Goal: Task Accomplishment & Management: Complete application form

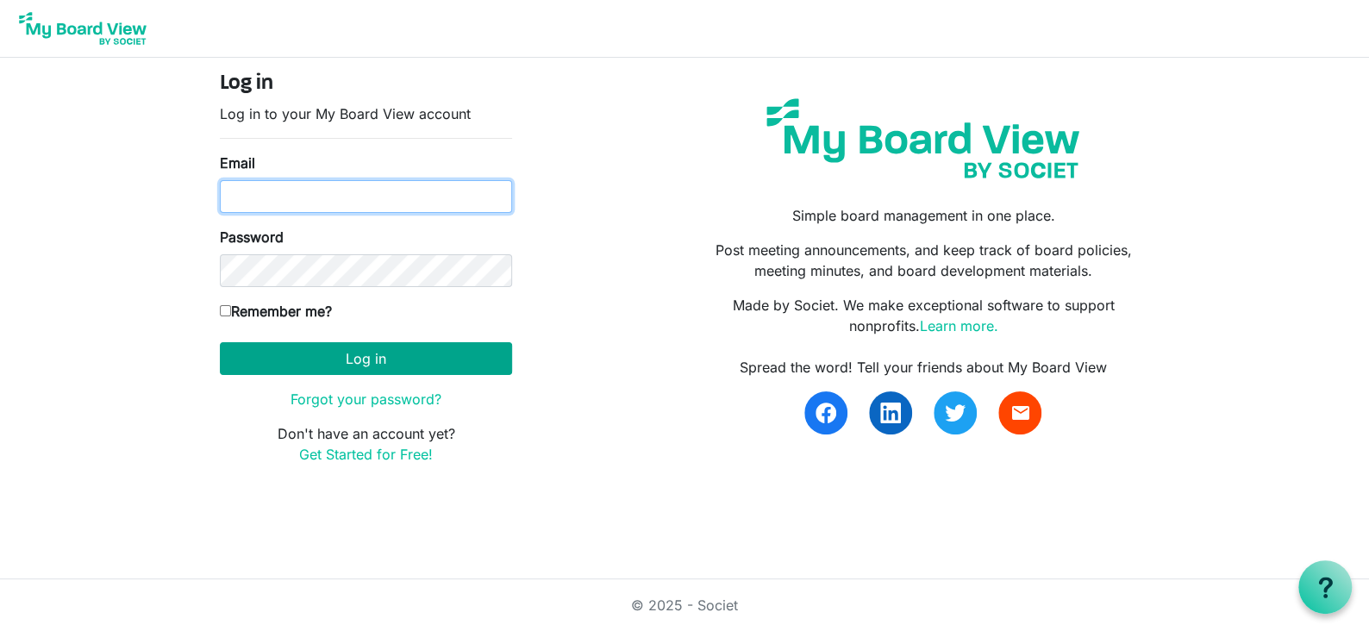
type input "marg@huroncountyfoodbank.org"
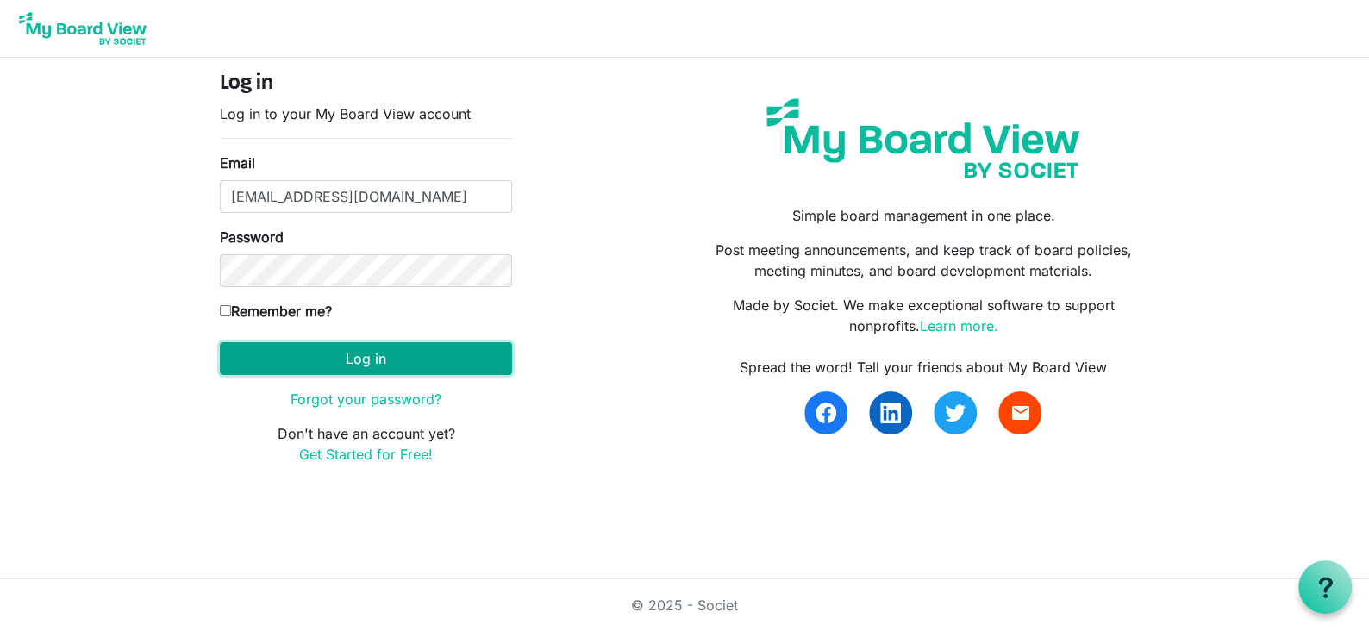
click at [354, 358] on button "Log in" at bounding box center [366, 358] width 292 height 33
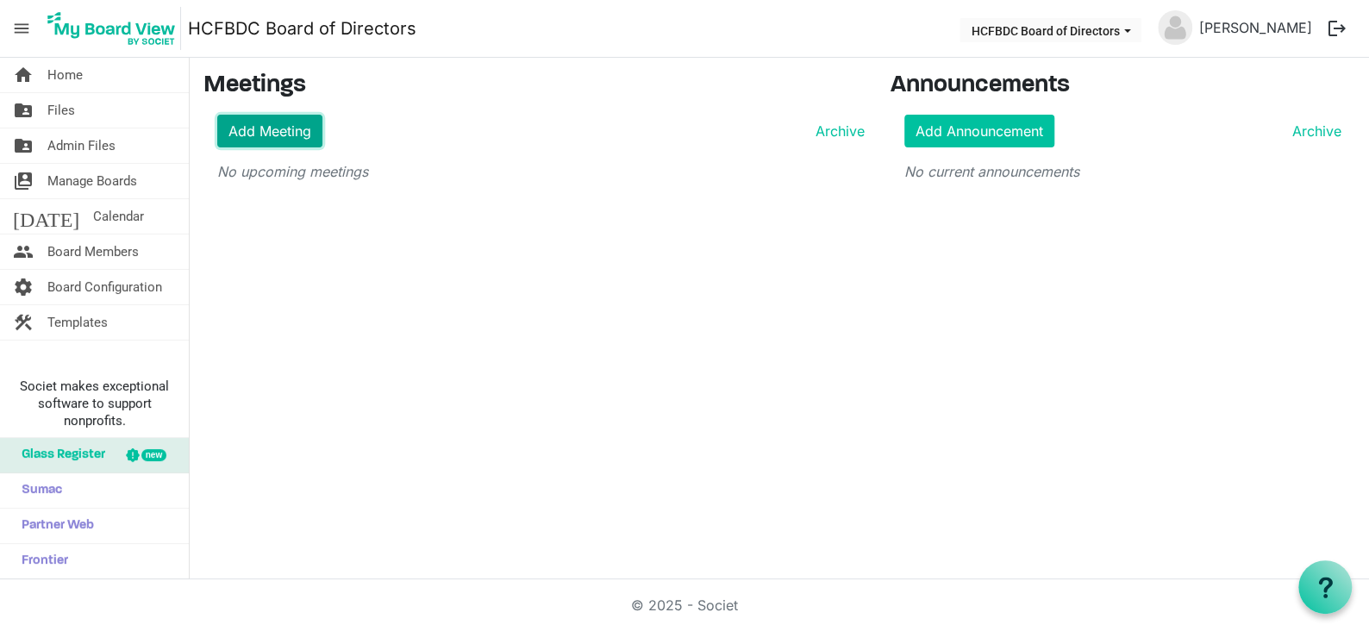
click at [280, 143] on link "Add Meeting" at bounding box center [269, 131] width 105 height 33
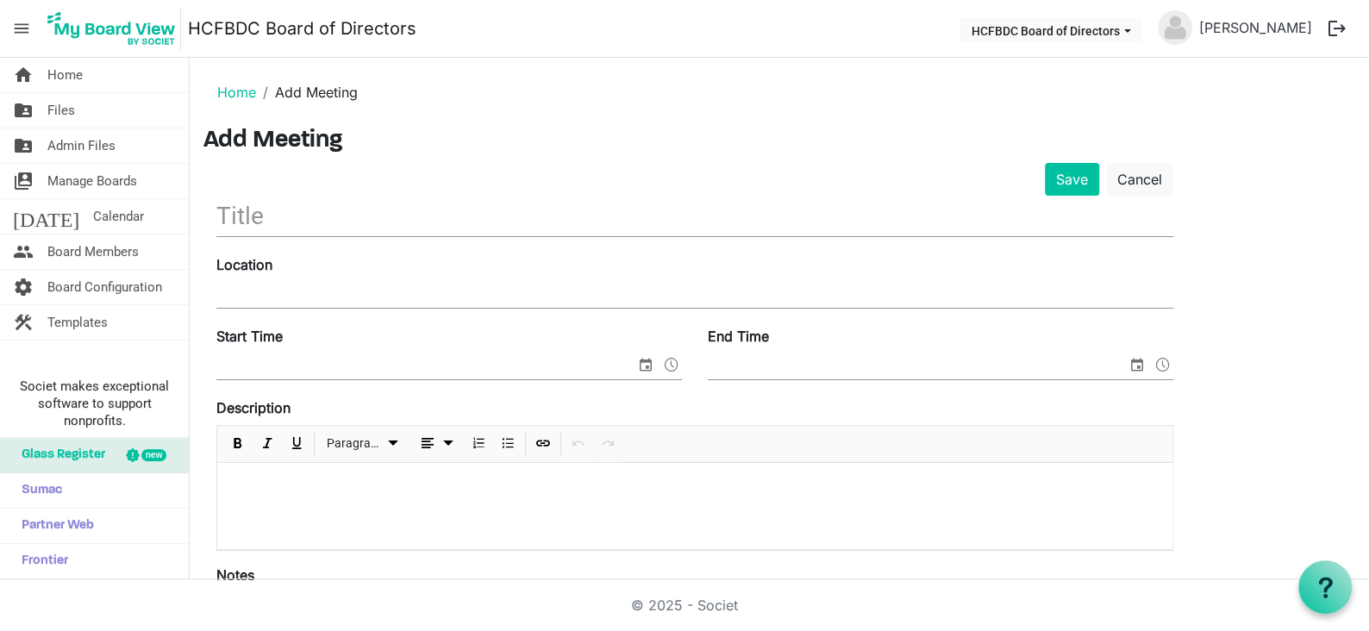
click at [291, 209] on input "text" at bounding box center [694, 216] width 957 height 41
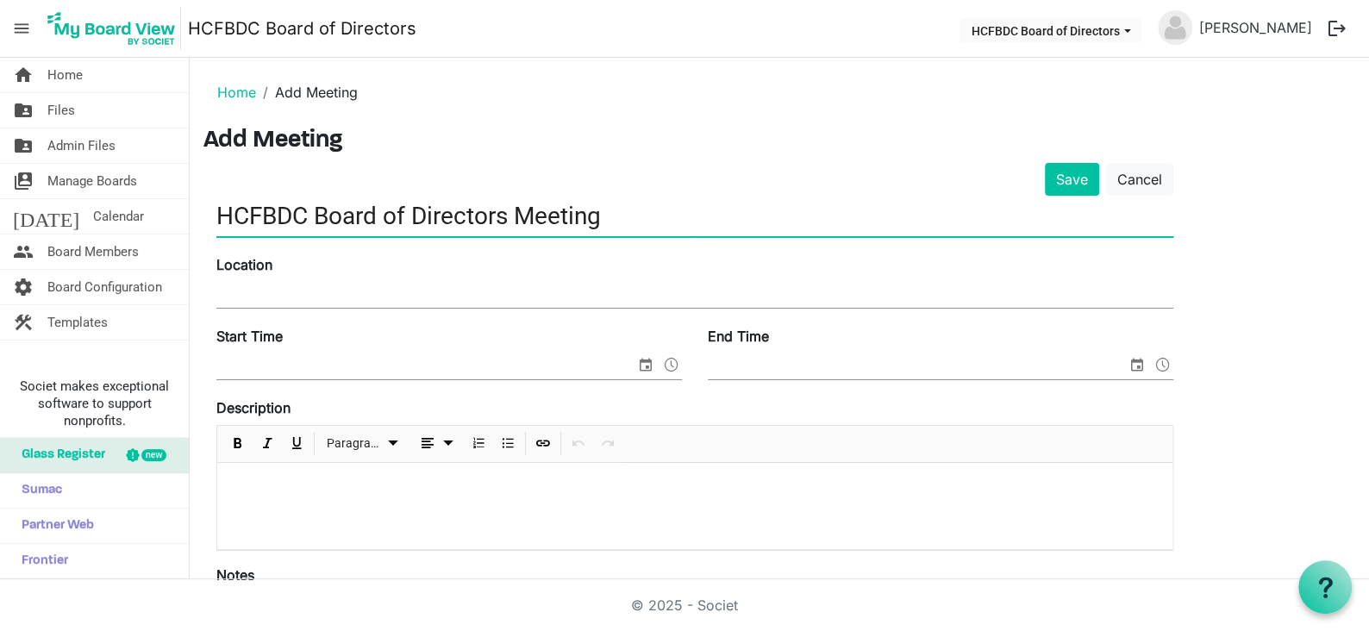
type input "HCFBDC Board of Directors Meeting"
click at [261, 288] on input "Location" at bounding box center [694, 295] width 957 height 26
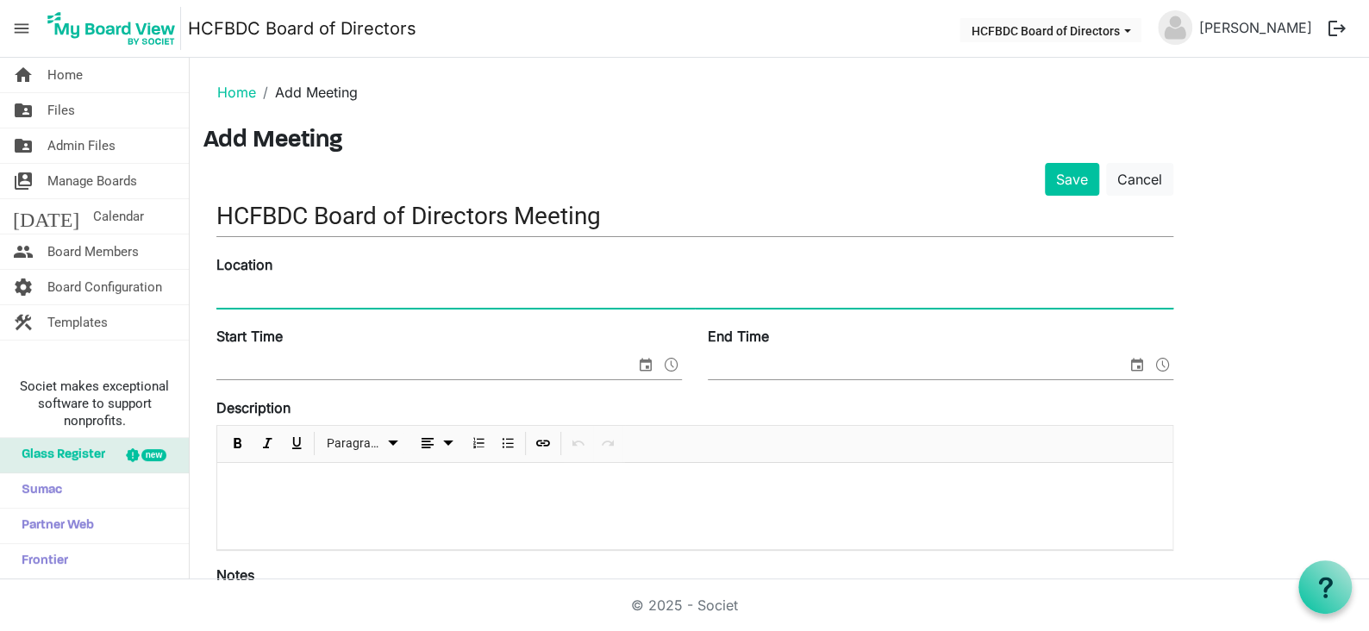
type input "HCFBDC Office"
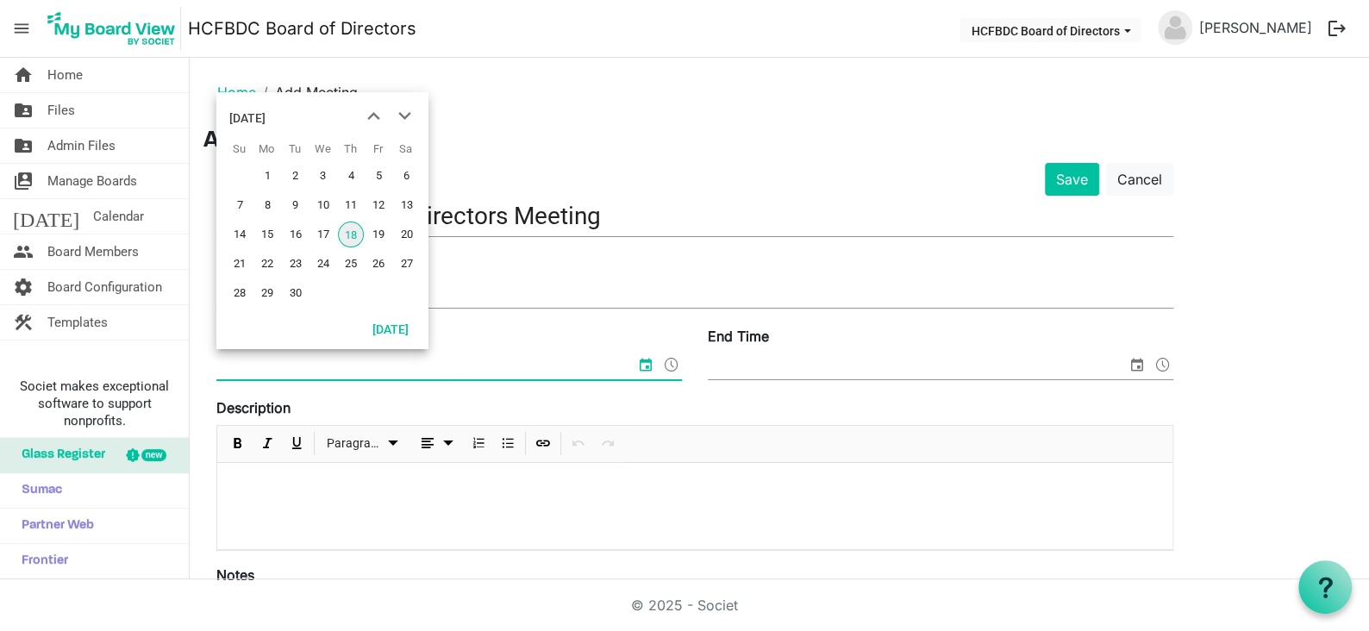
click at [303, 358] on input "Start Time" at bounding box center [425, 366] width 419 height 26
click at [294, 262] on span "23" at bounding box center [296, 264] width 26 height 26
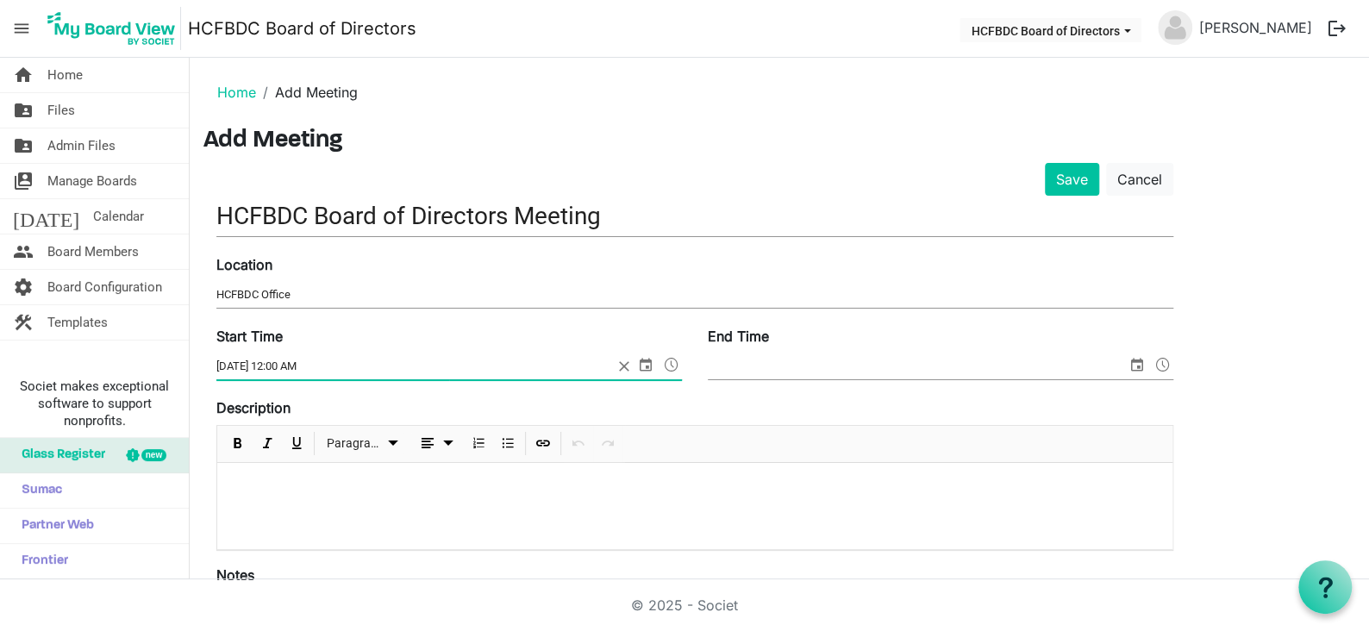
click at [671, 363] on span at bounding box center [671, 364] width 21 height 22
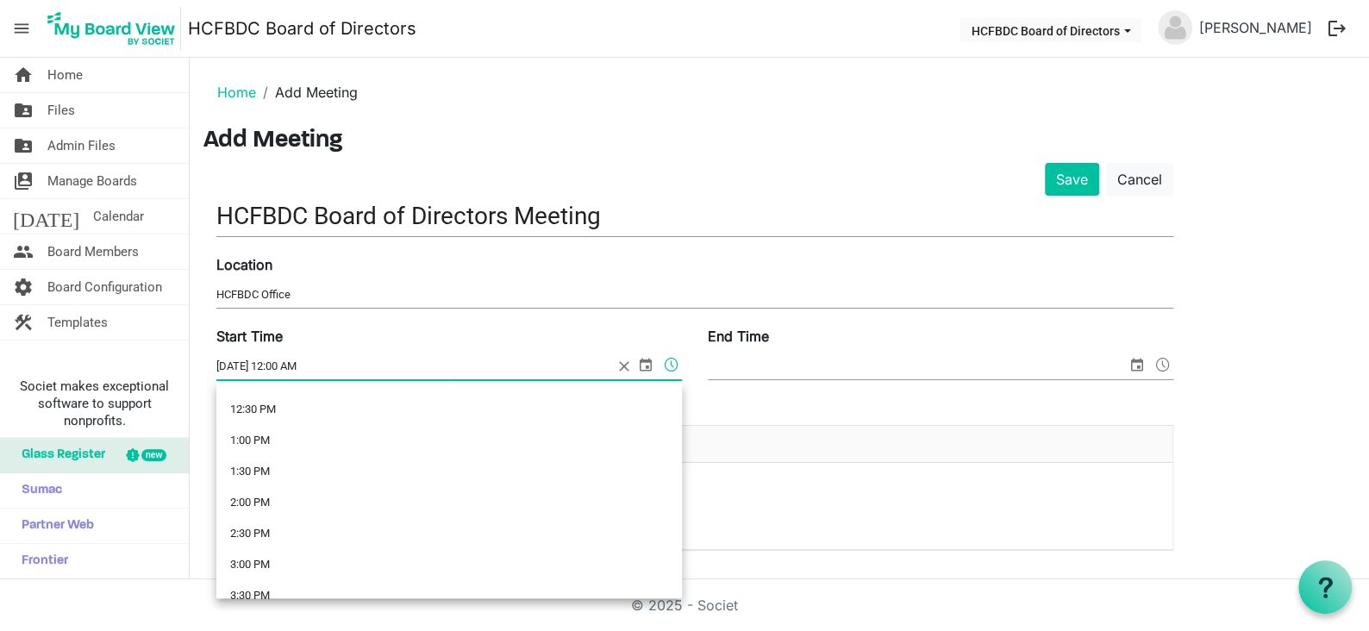
scroll to position [776, 0]
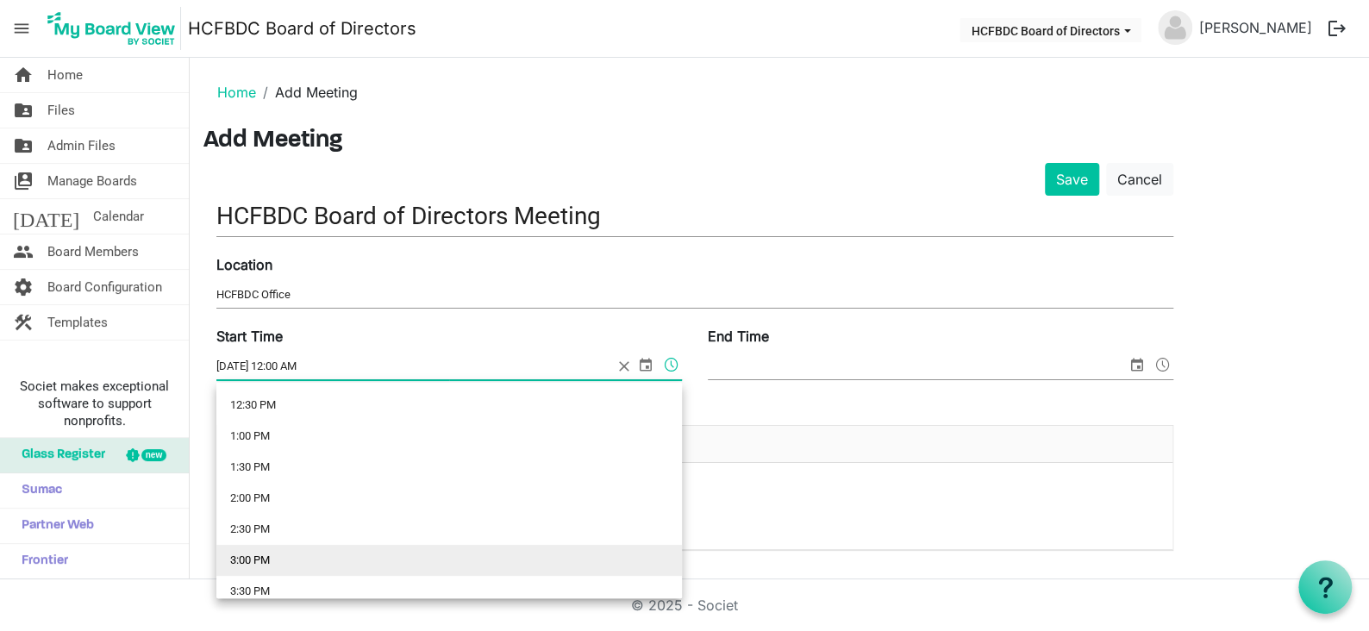
click at [286, 557] on li "3:00 PM" at bounding box center [449, 560] width 466 height 31
type input "9/23/2025 3:00 PM"
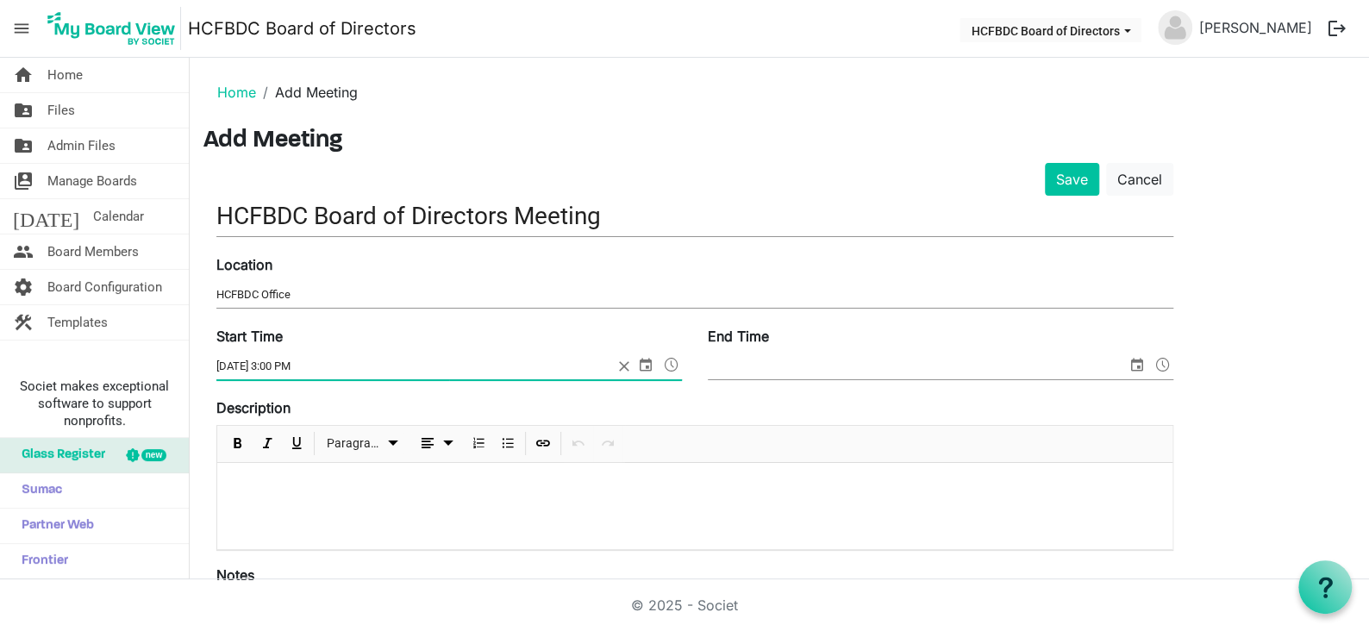
click at [1133, 372] on span "select" at bounding box center [1137, 364] width 21 height 22
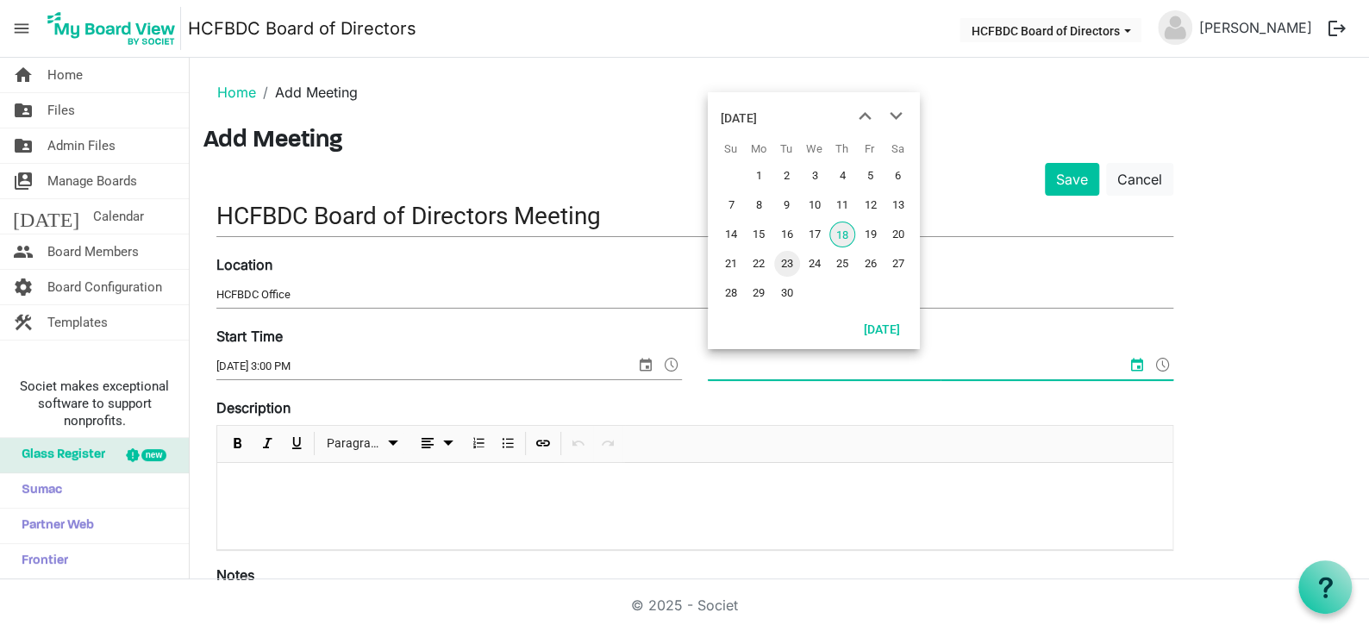
click at [793, 260] on span "23" at bounding box center [787, 264] width 26 height 26
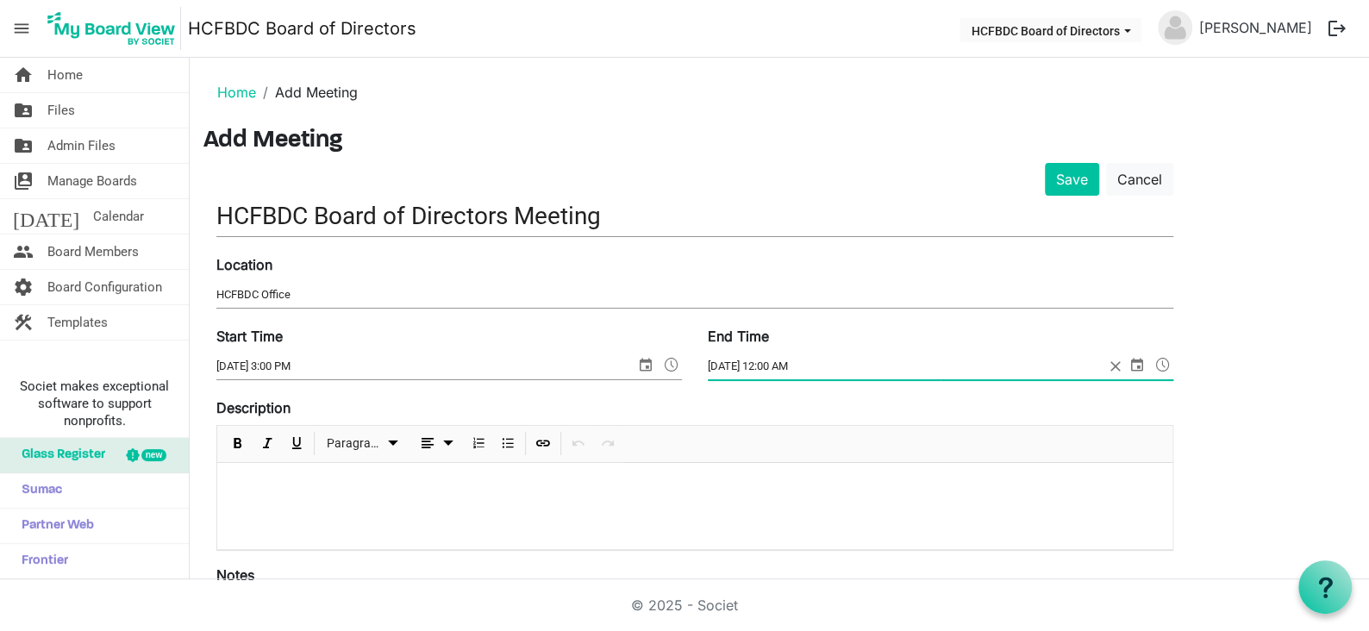
click at [1166, 364] on span at bounding box center [1163, 364] width 21 height 22
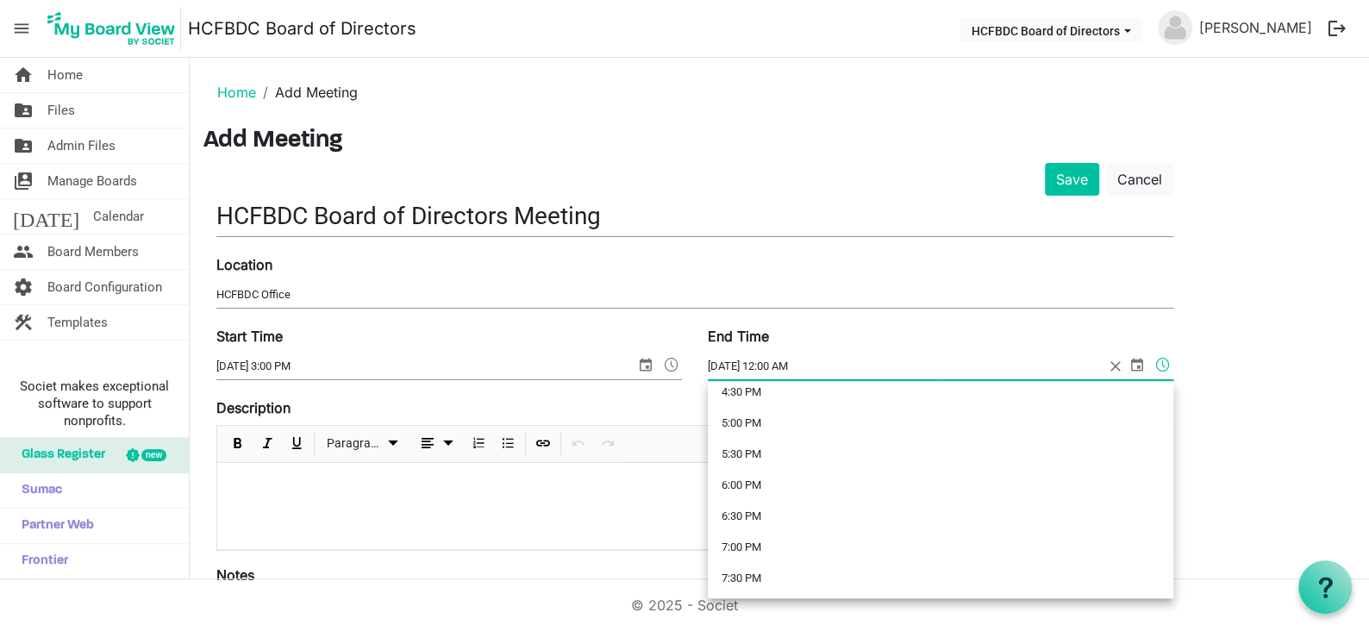
scroll to position [1035, 0]
click at [794, 397] on li "4:30 PM" at bounding box center [941, 394] width 466 height 31
type input "9/23/2025 4:30 PM"
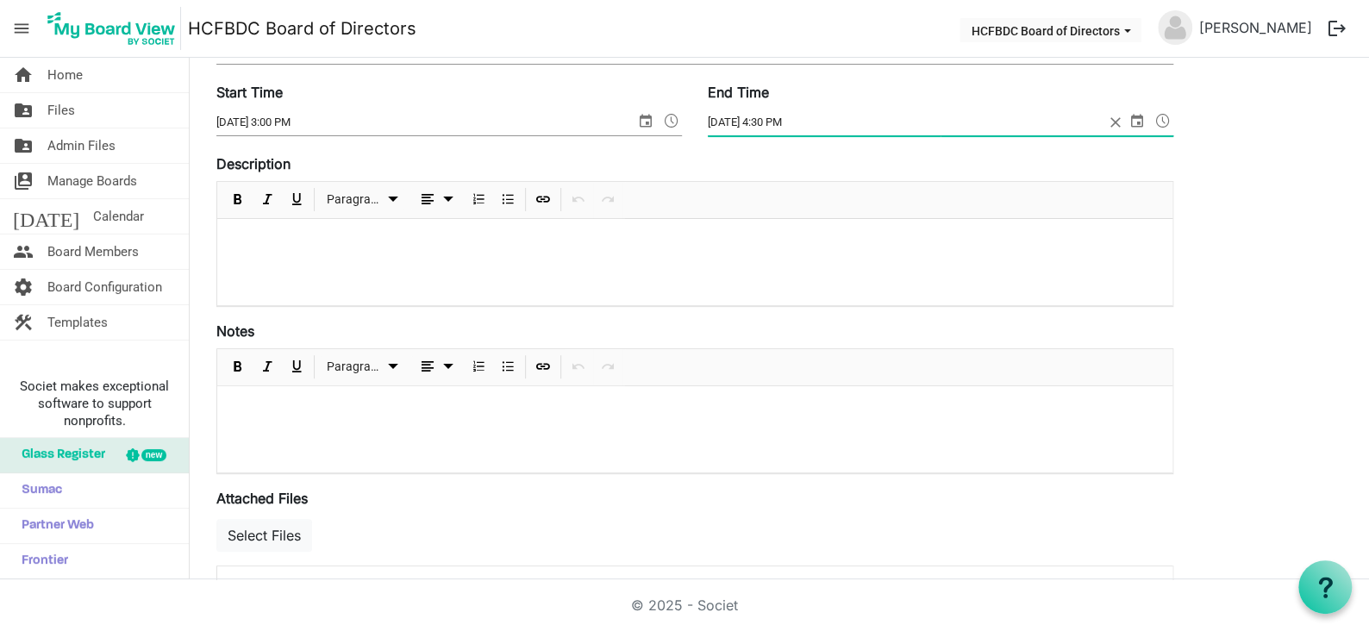
scroll to position [259, 0]
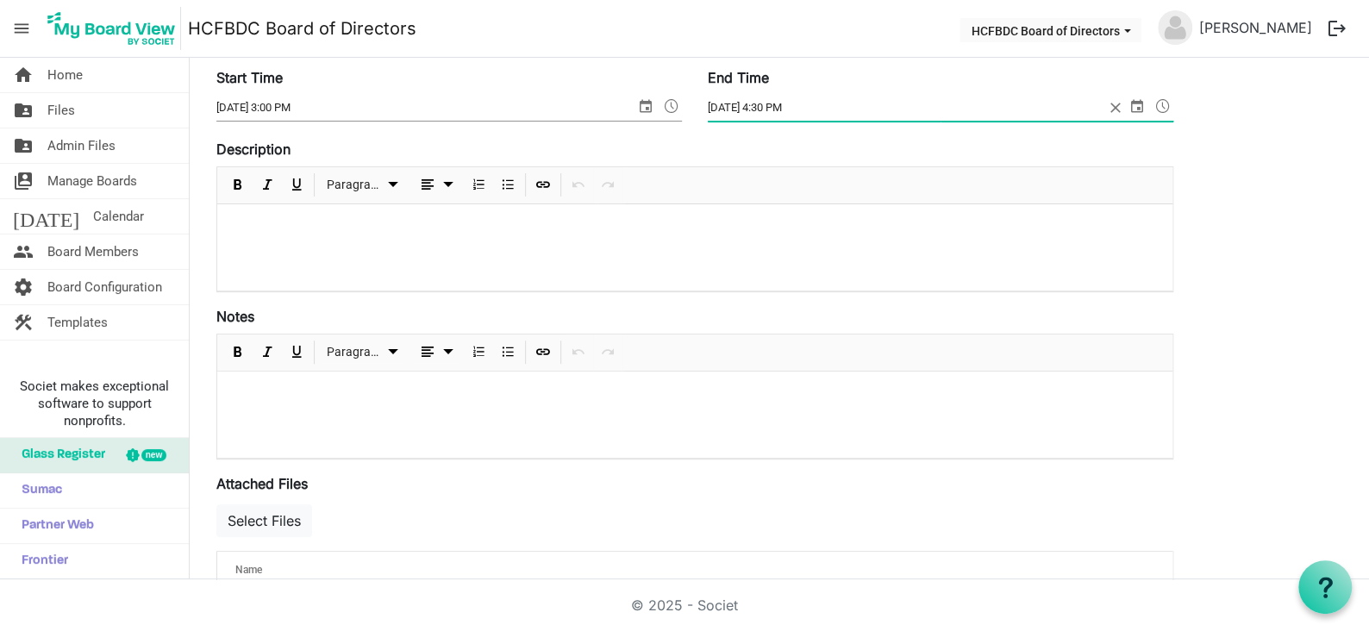
click at [272, 228] on p at bounding box center [695, 227] width 928 height 18
click at [310, 390] on p at bounding box center [695, 394] width 928 height 18
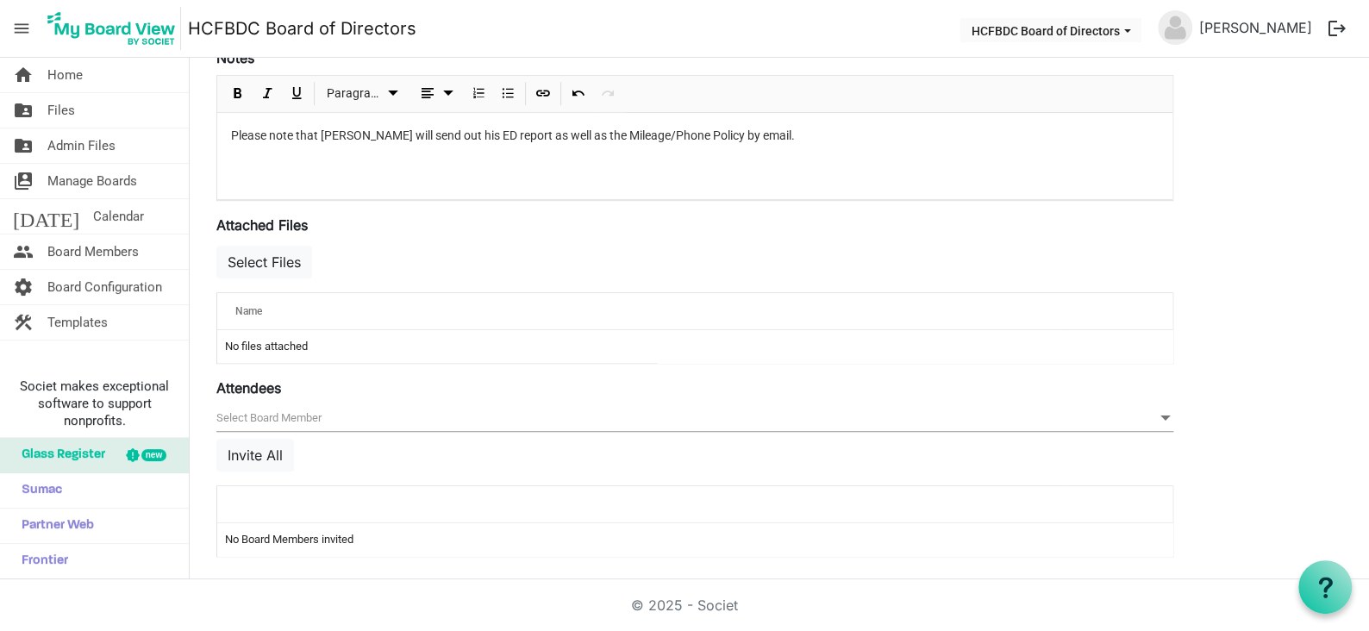
scroll to position [518, 0]
click at [274, 257] on button "Select Files" at bounding box center [264, 261] width 96 height 33
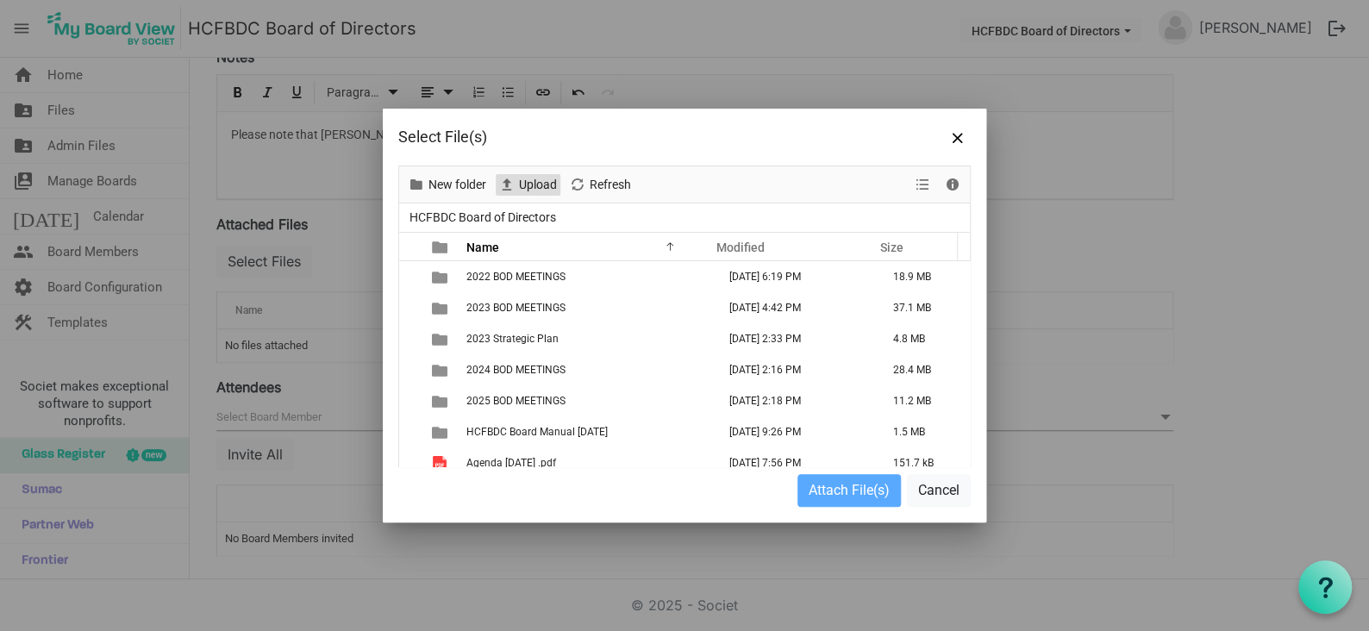
click at [527, 183] on span "Upload" at bounding box center [537, 185] width 41 height 22
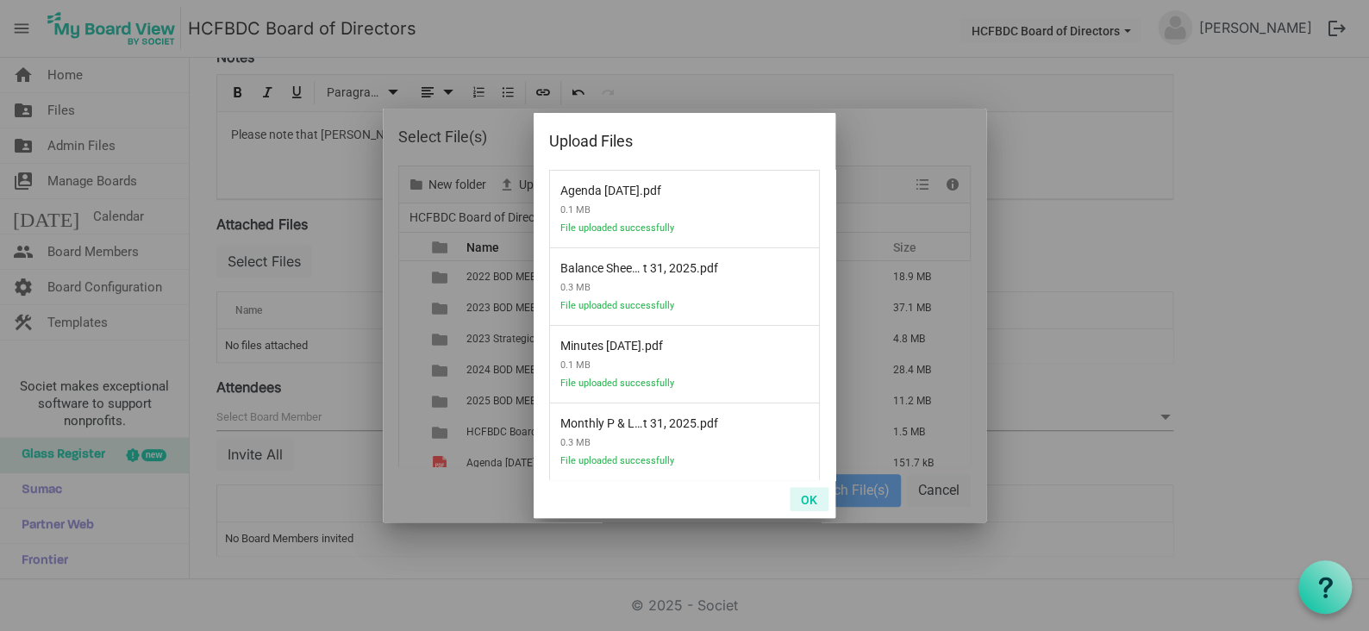
click at [806, 502] on button "OK" at bounding box center [809, 499] width 39 height 24
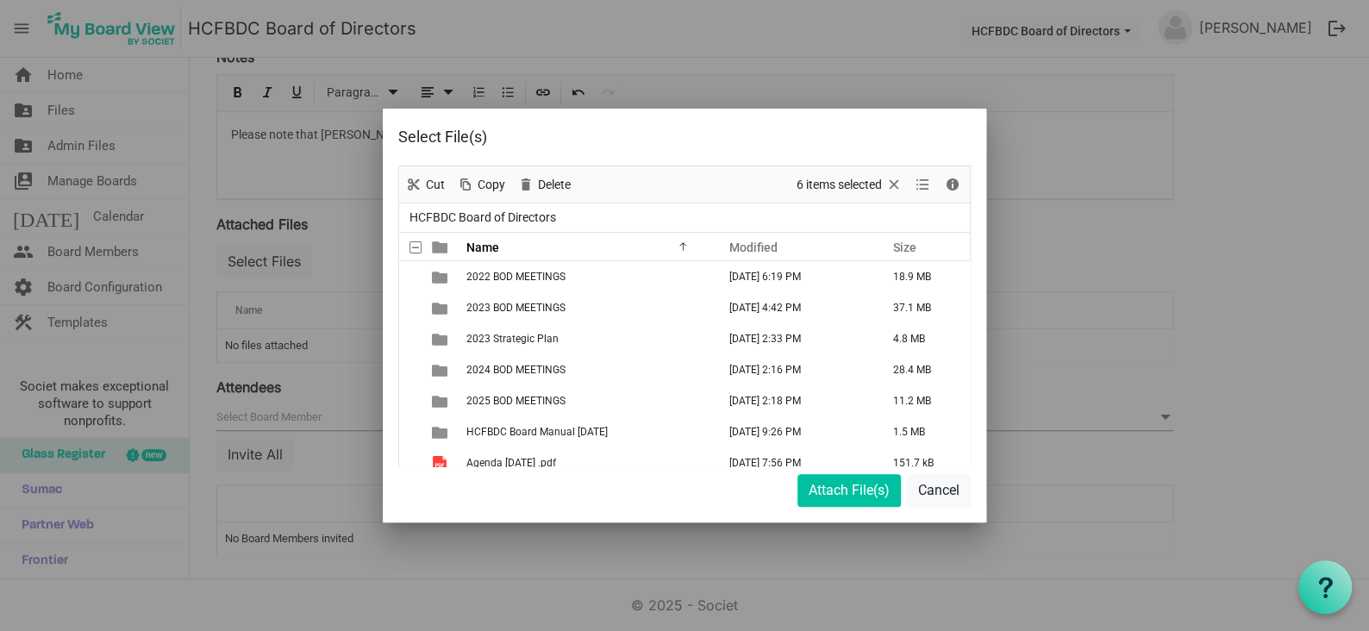
scroll to position [415, 0]
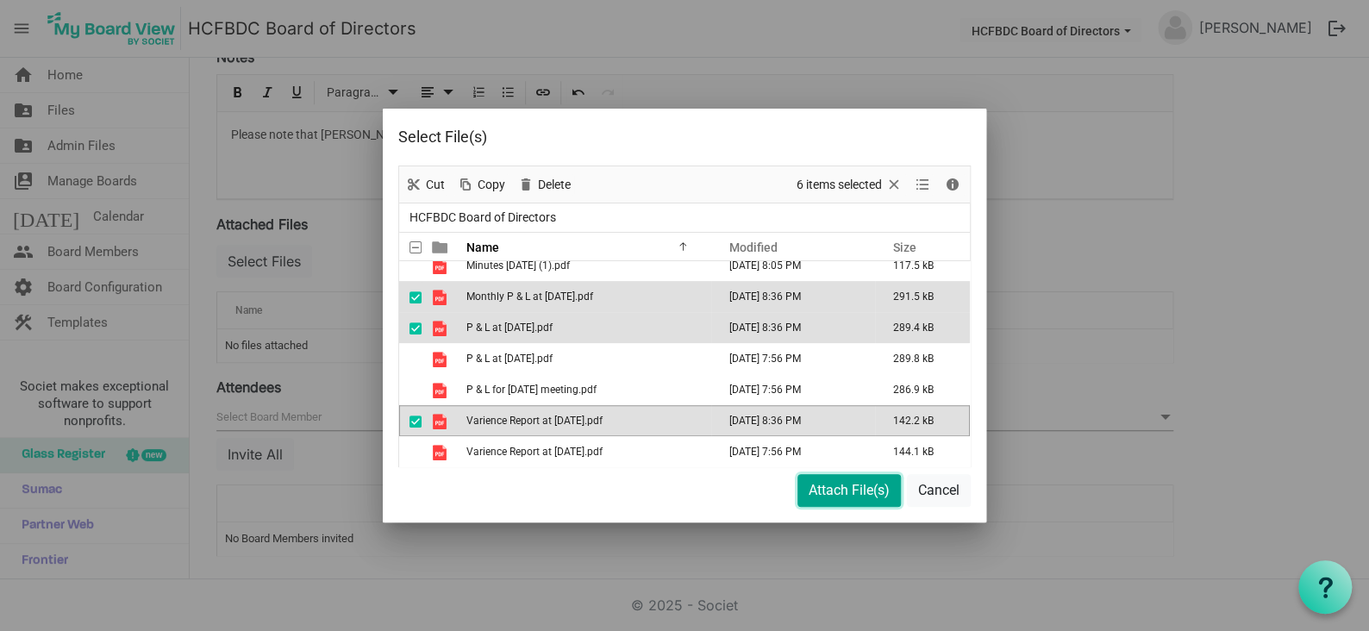
click at [858, 491] on button "Attach File(s)" at bounding box center [848, 490] width 103 height 33
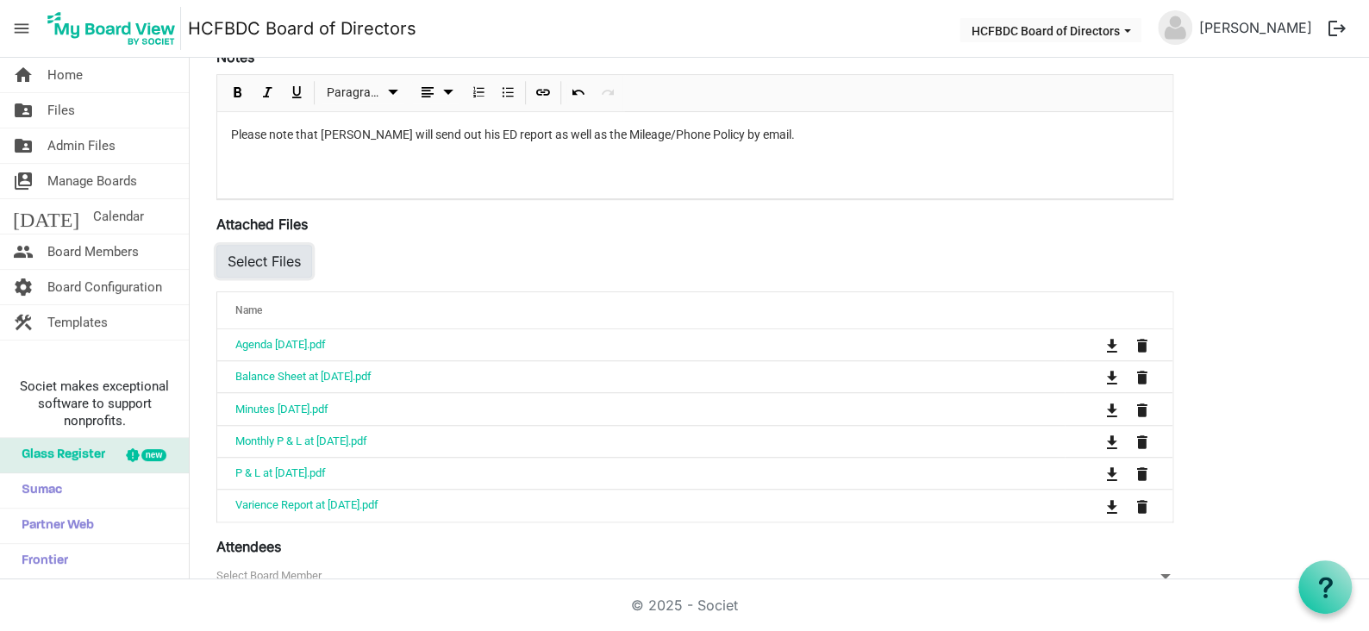
click at [277, 260] on button "Select Files" at bounding box center [264, 261] width 96 height 33
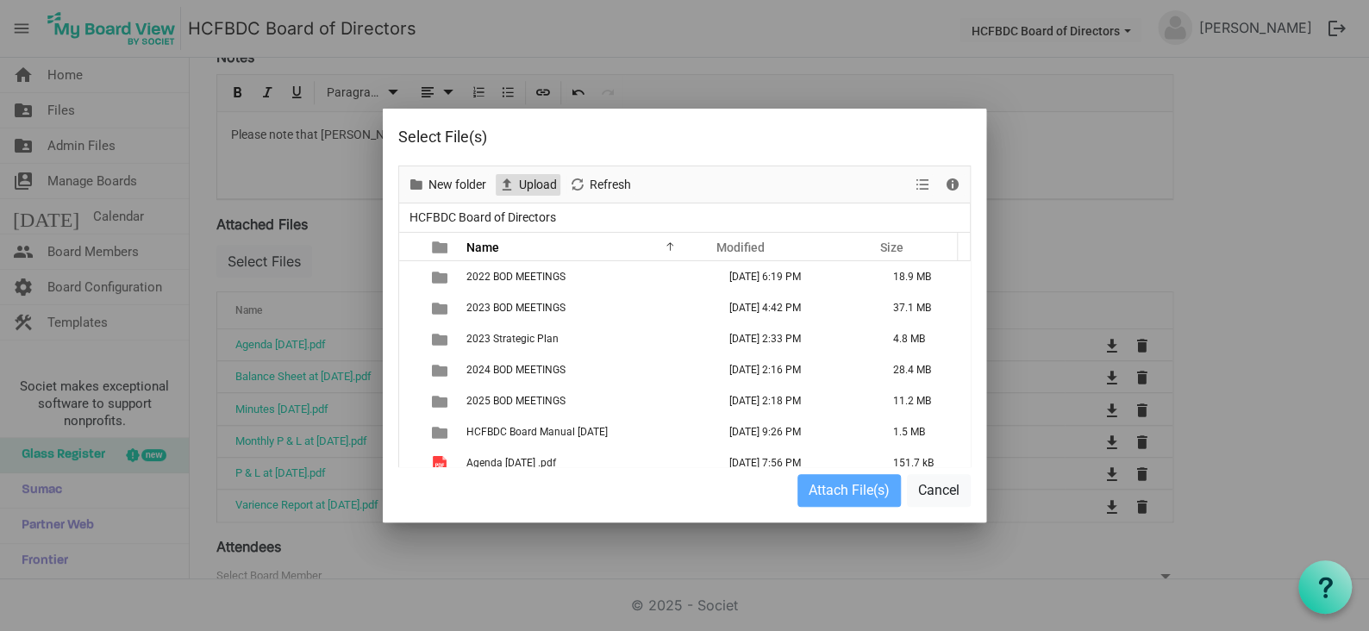
click at [540, 191] on span "Upload" at bounding box center [537, 185] width 41 height 22
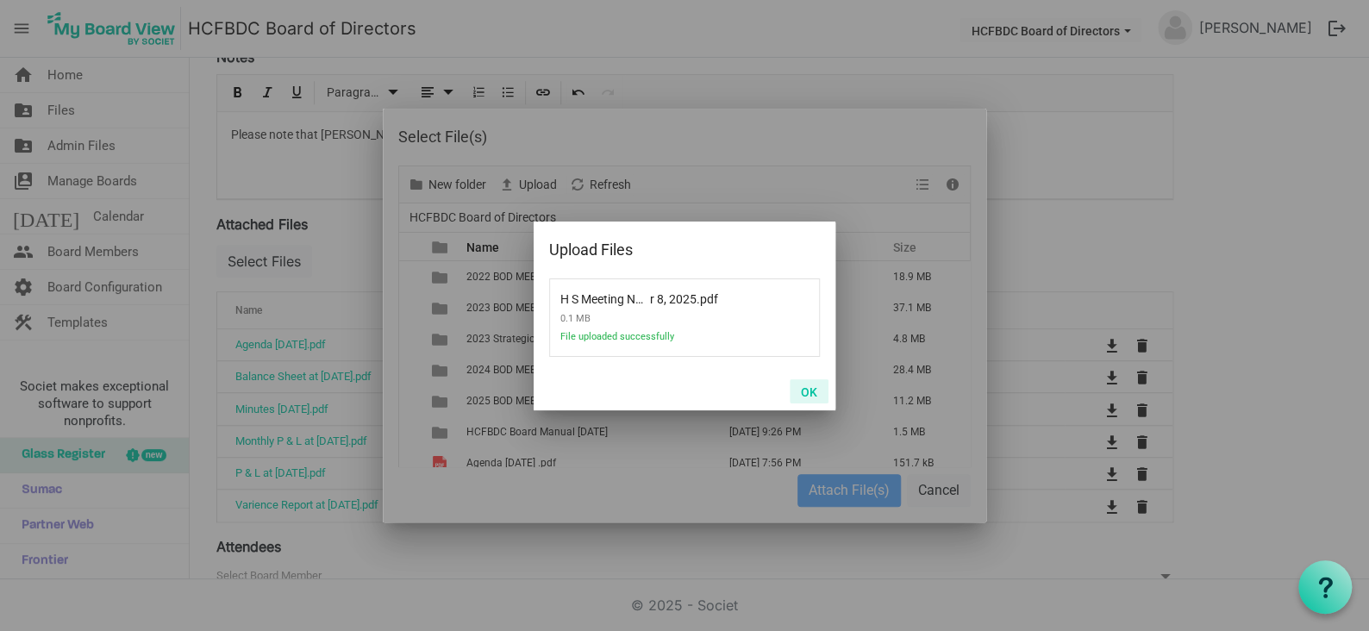
click at [812, 393] on button "OK" at bounding box center [809, 391] width 39 height 24
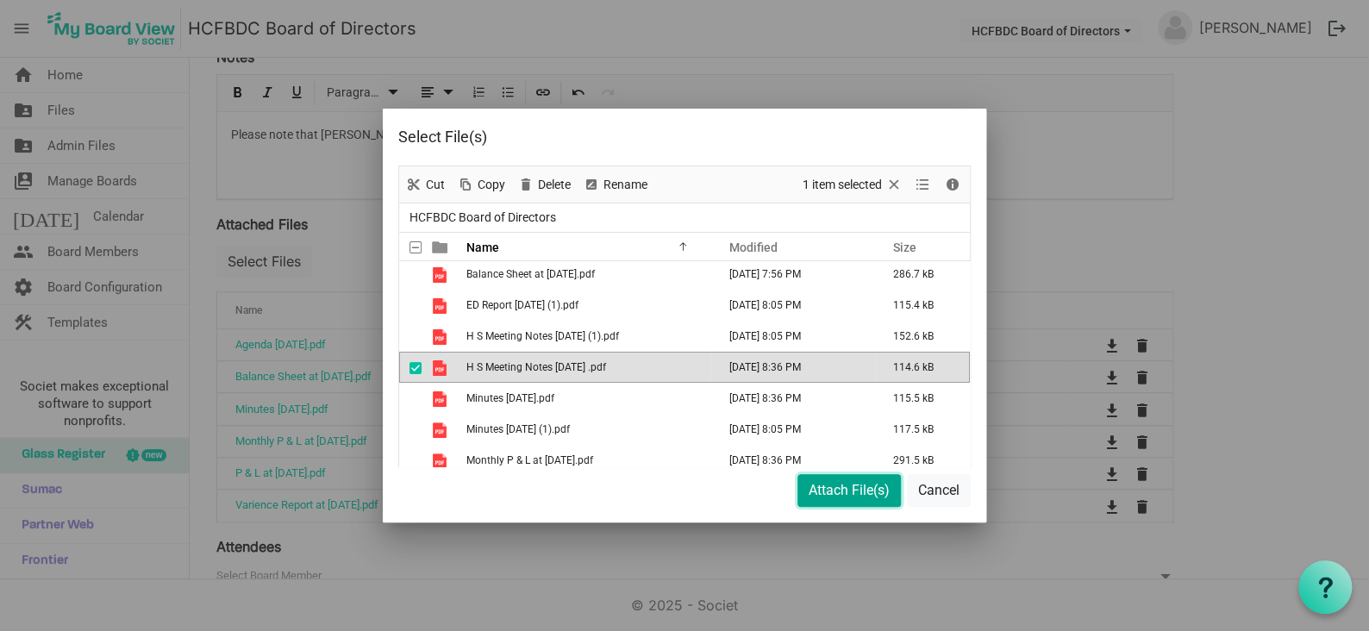
click at [866, 491] on button "Attach File(s)" at bounding box center [848, 490] width 103 height 33
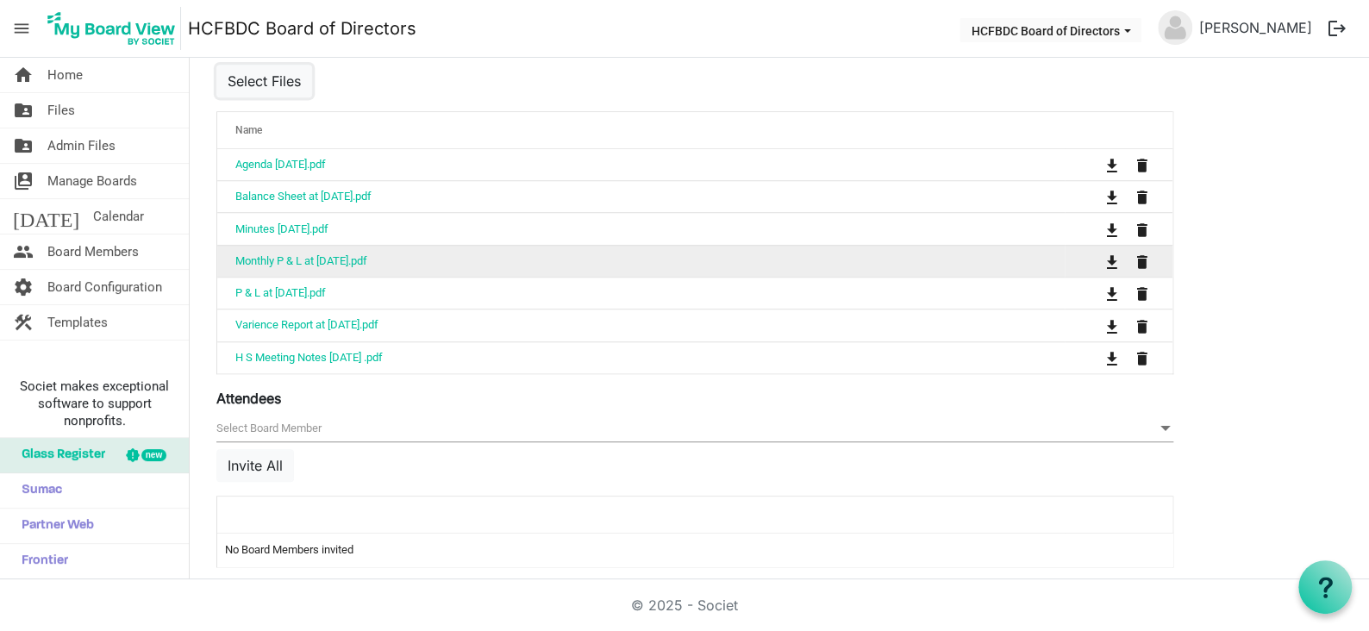
scroll to position [707, 0]
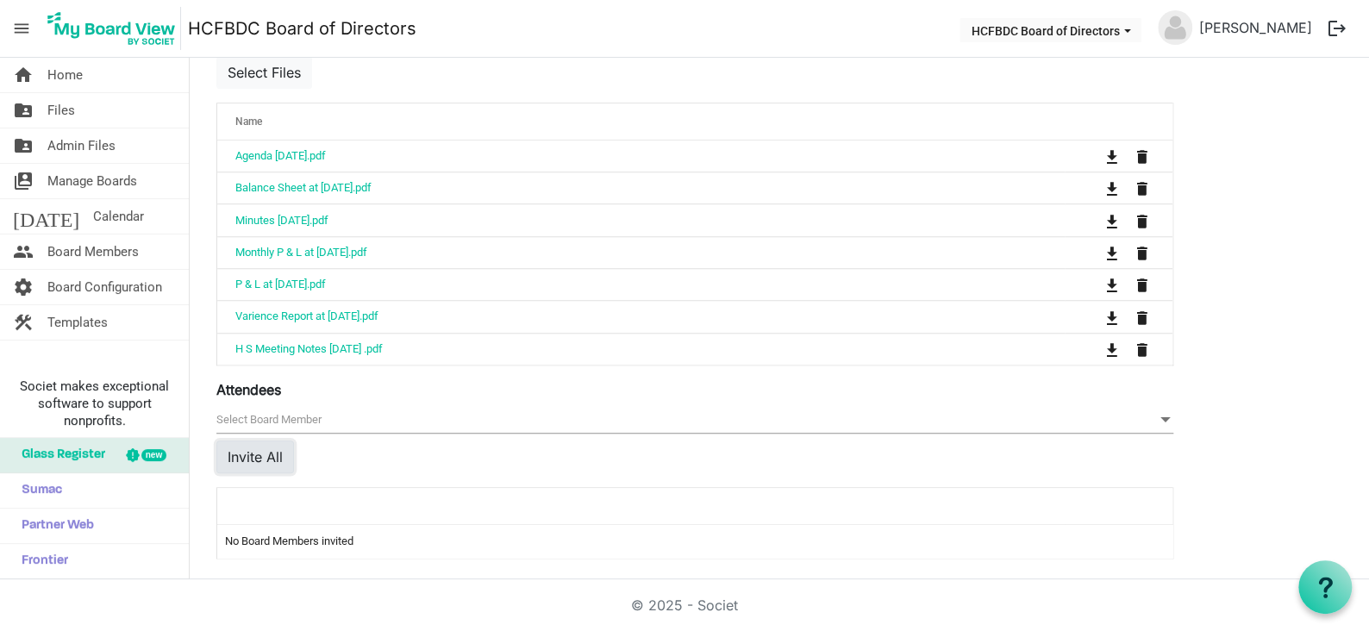
click at [242, 460] on button "Invite All" at bounding box center [255, 457] width 78 height 33
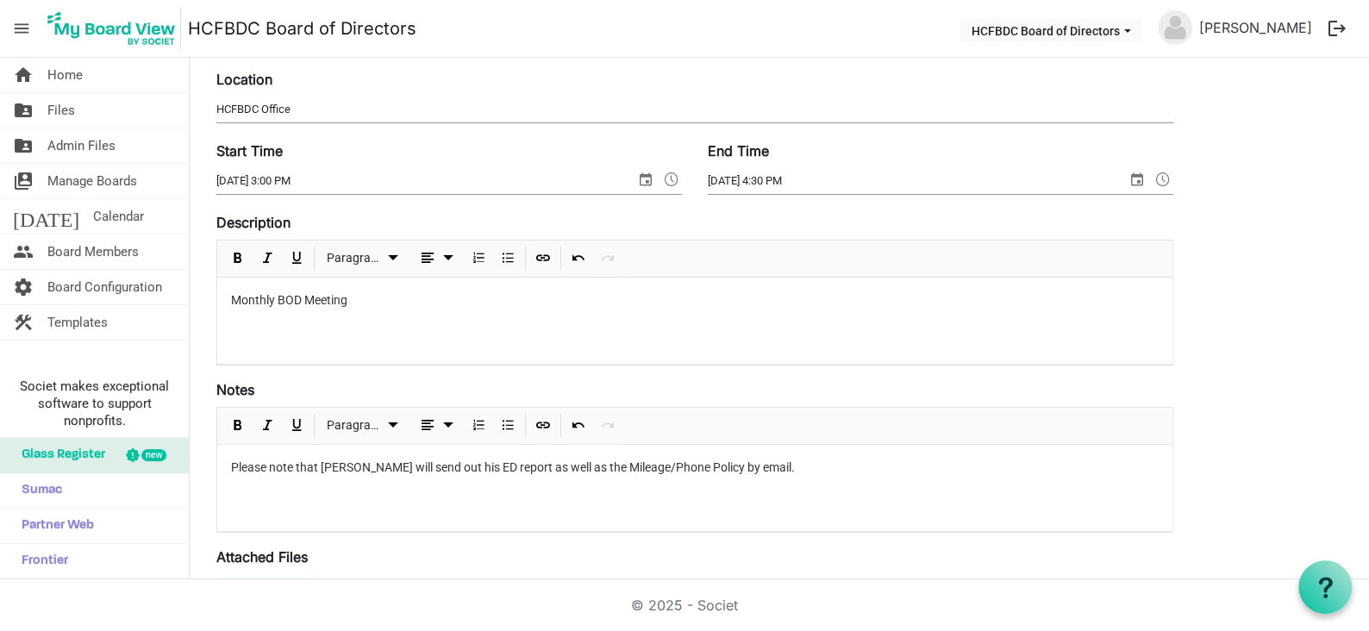
scroll to position [0, 0]
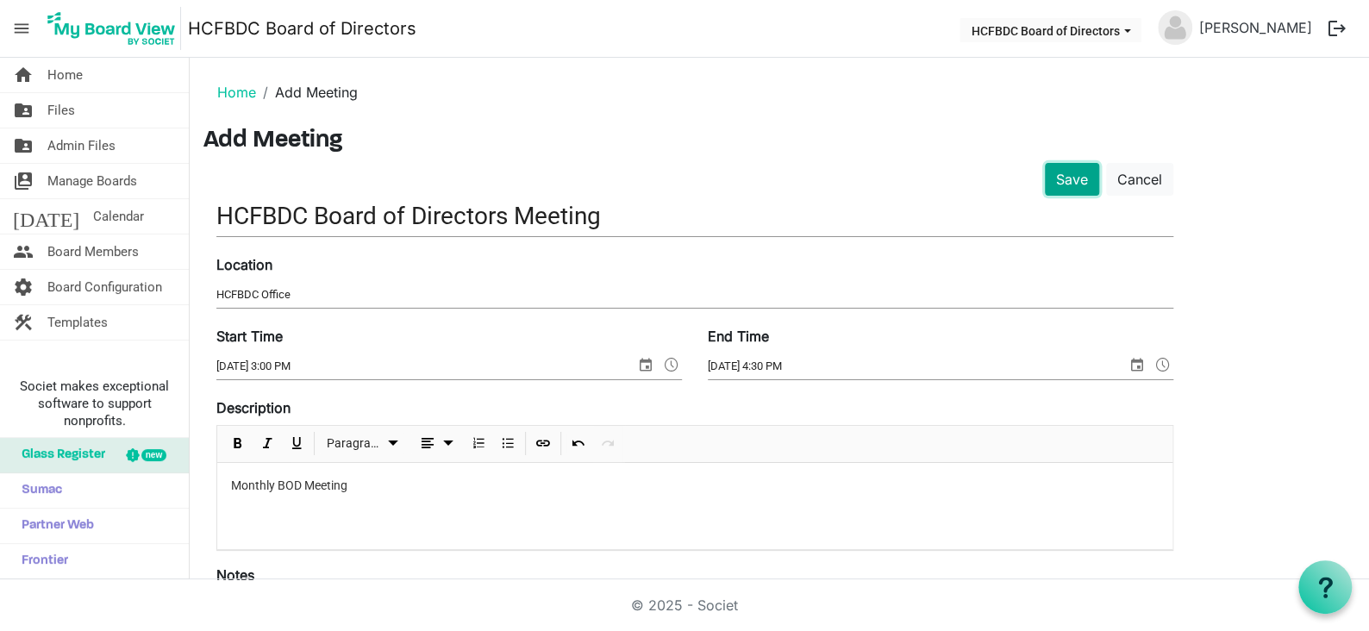
click at [1067, 174] on button "Save" at bounding box center [1072, 179] width 54 height 33
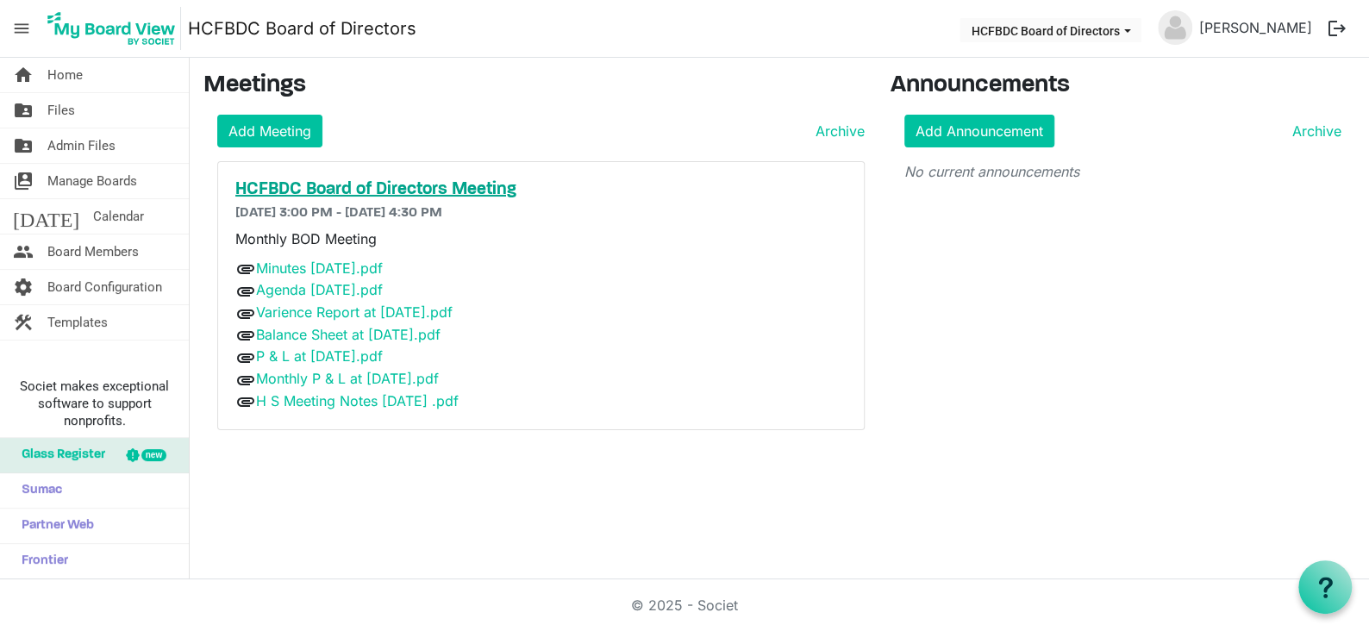
click at [348, 184] on h5 "HCFBDC Board of Directors Meeting" at bounding box center [540, 189] width 611 height 21
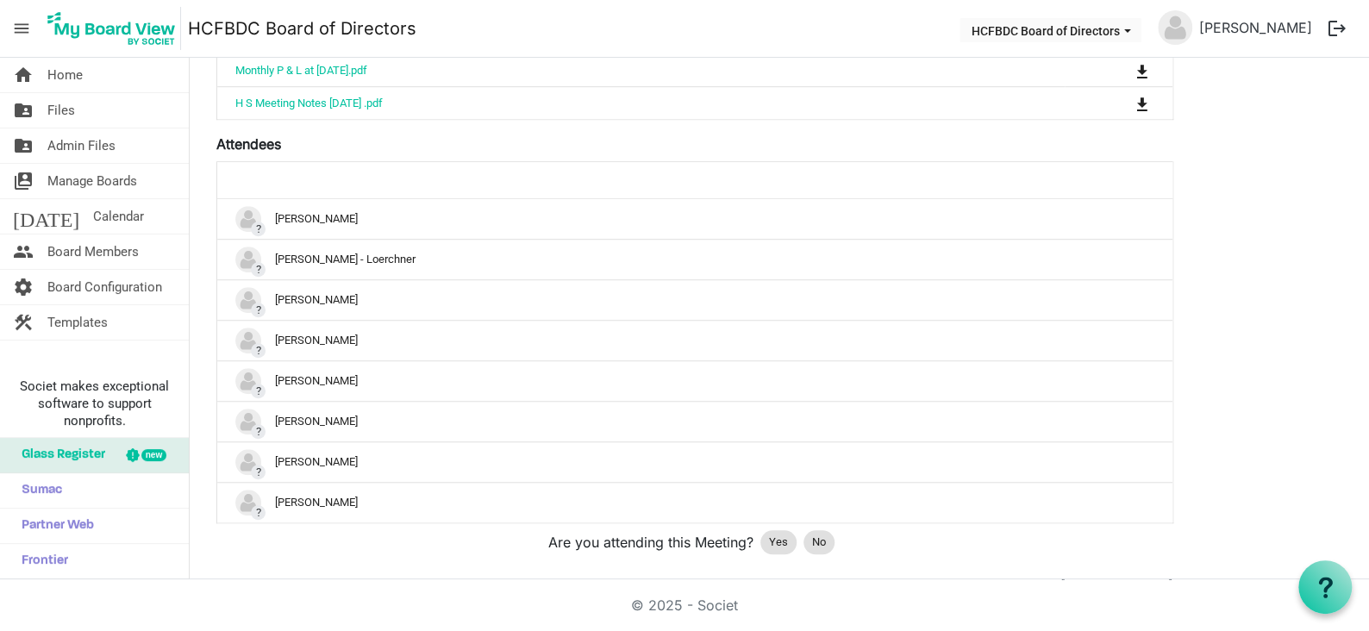
scroll to position [603, 0]
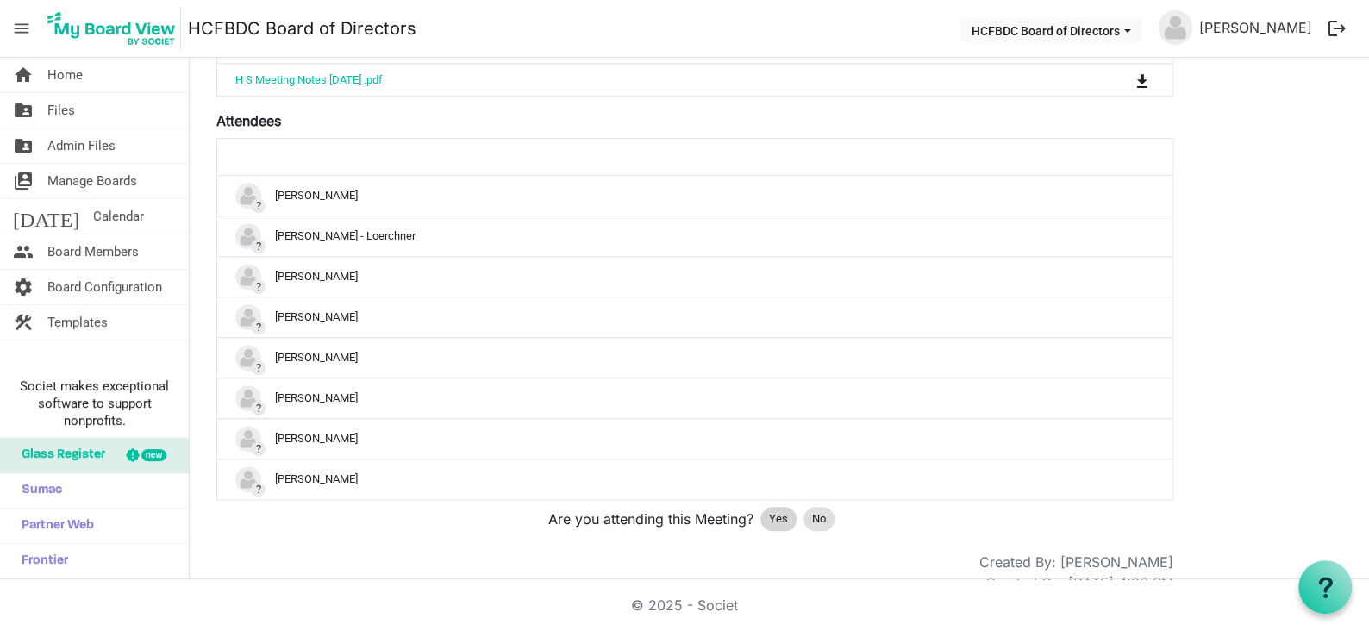
click at [776, 519] on span "Yes" at bounding box center [778, 518] width 19 height 17
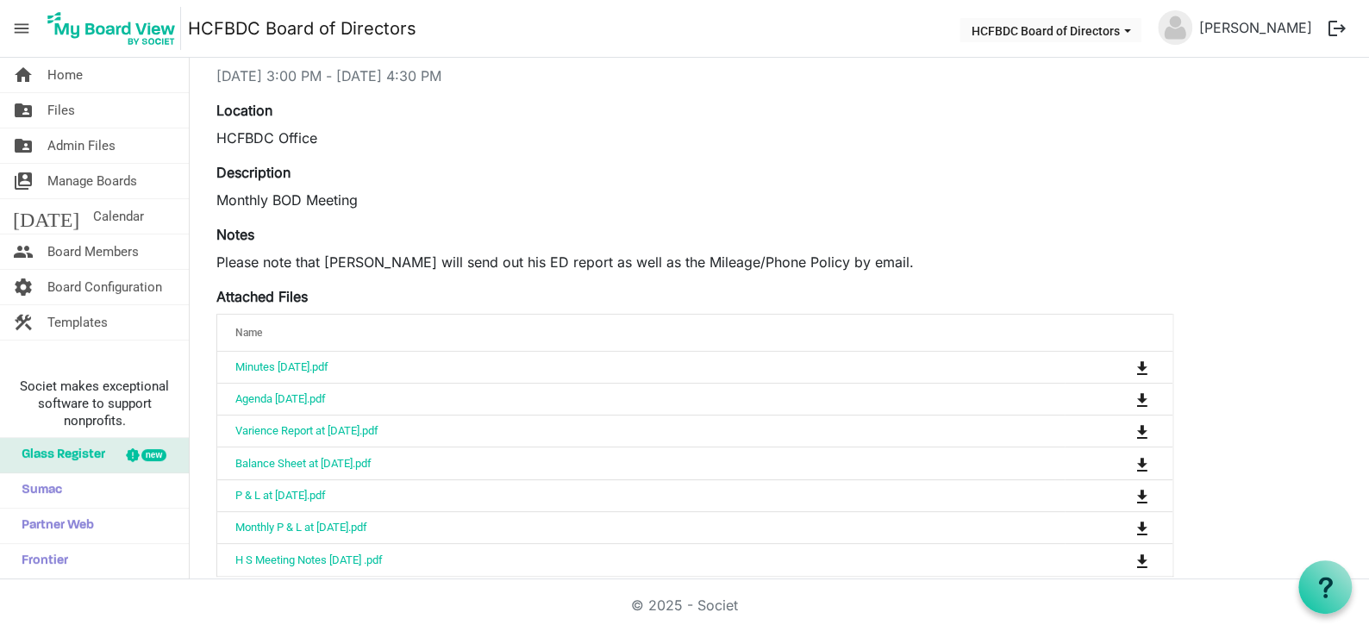
scroll to position [0, 0]
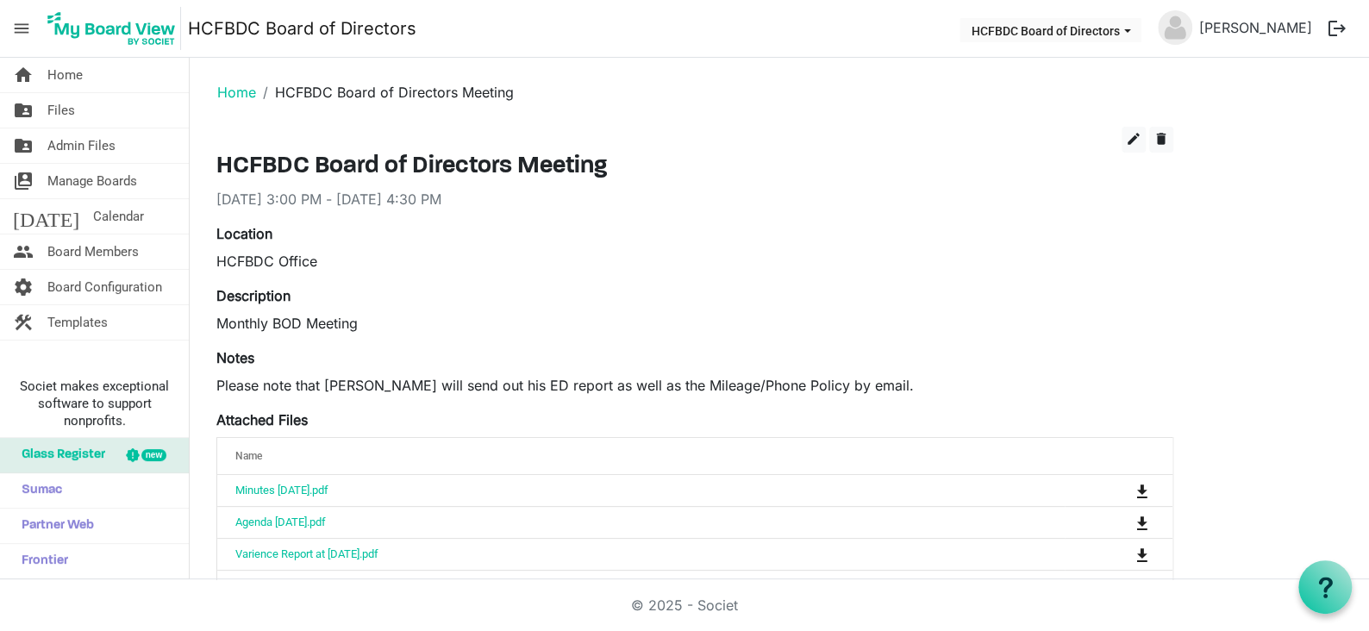
click at [1340, 22] on button "logout" at bounding box center [1337, 28] width 36 height 36
